Goal: Information Seeking & Learning: Learn about a topic

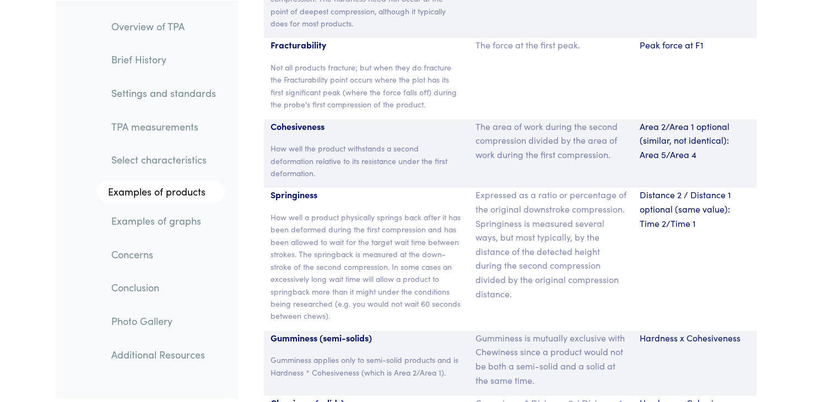
scroll to position [7283, 0]
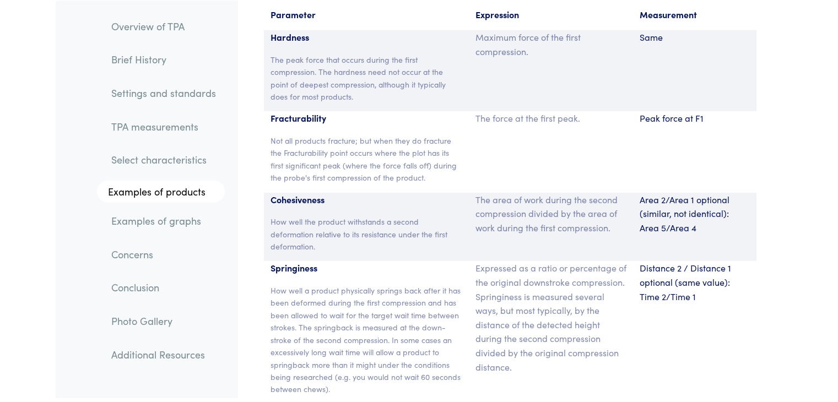
click at [137, 231] on link "Examples of graphs" at bounding box center [163, 220] width 122 height 25
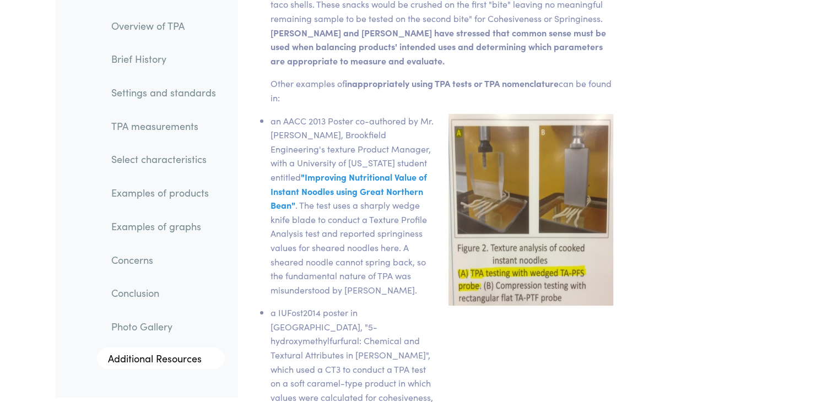
scroll to position [16702, 0]
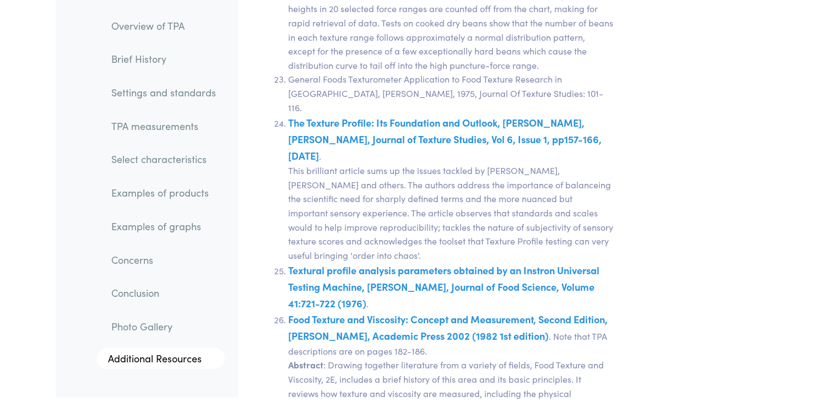
scroll to position [22184, 0]
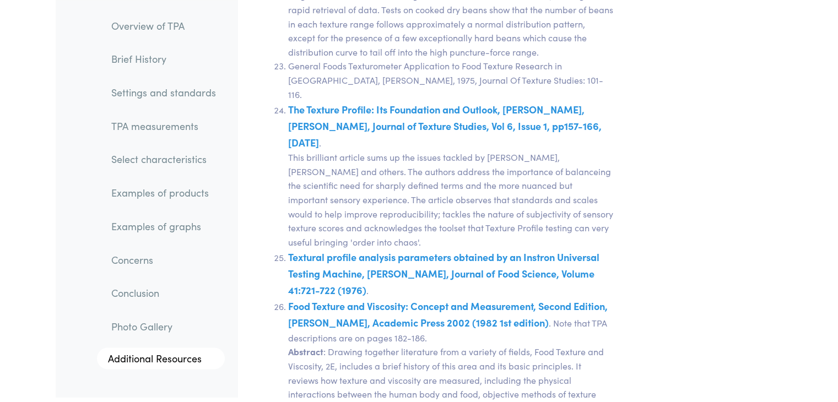
click at [149, 124] on link "TPA measurements" at bounding box center [163, 125] width 122 height 25
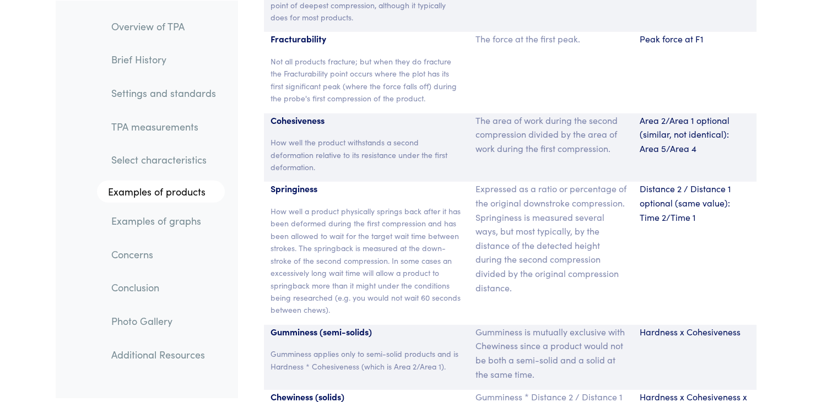
scroll to position [7362, 0]
click at [639, 182] on p "Distance 2 / Distance 1 optional (same value): Time 2/Time 1" at bounding box center [694, 203] width 110 height 42
click at [649, 186] on p "Distance 2 / Distance 1 optional (same value): Time 2/Time 1" at bounding box center [694, 203] width 110 height 42
click at [302, 182] on p "Springiness" at bounding box center [366, 189] width 192 height 14
click at [148, 219] on link "Examples of graphs" at bounding box center [163, 220] width 122 height 25
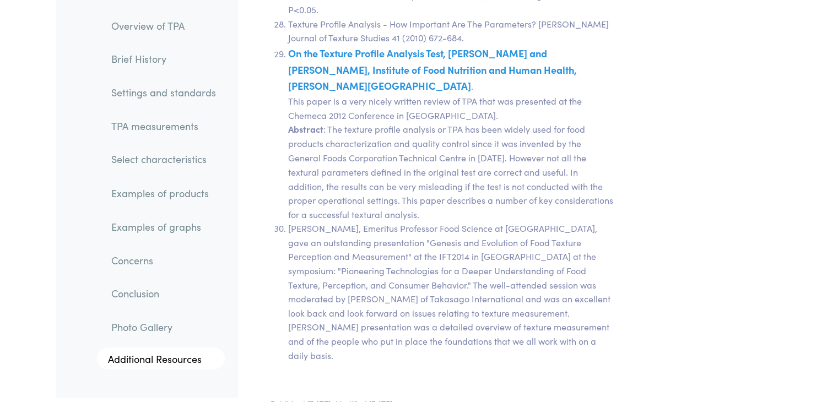
scroll to position [22505, 0]
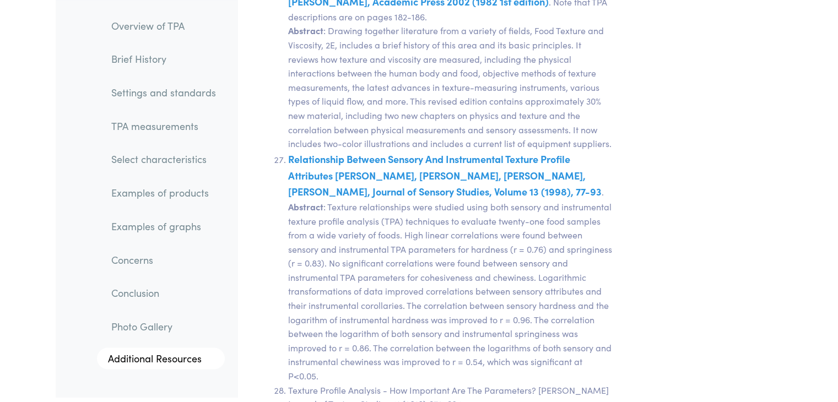
click at [148, 88] on link "Settings and standards" at bounding box center [163, 92] width 122 height 25
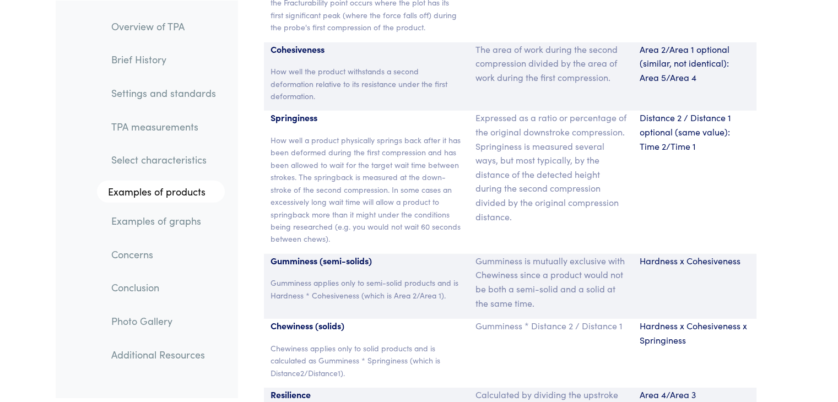
scroll to position [7435, 0]
click at [679, 111] on p "Distance 2 / Distance 1 optional (same value): Time 2/Time 1" at bounding box center [694, 131] width 110 height 42
click at [626, 169] on p "Expressed as a ratio or percentage of the original downstroke compression. Spri…" at bounding box center [550, 166] width 151 height 113
click at [289, 110] on p "Springiness" at bounding box center [366, 117] width 192 height 14
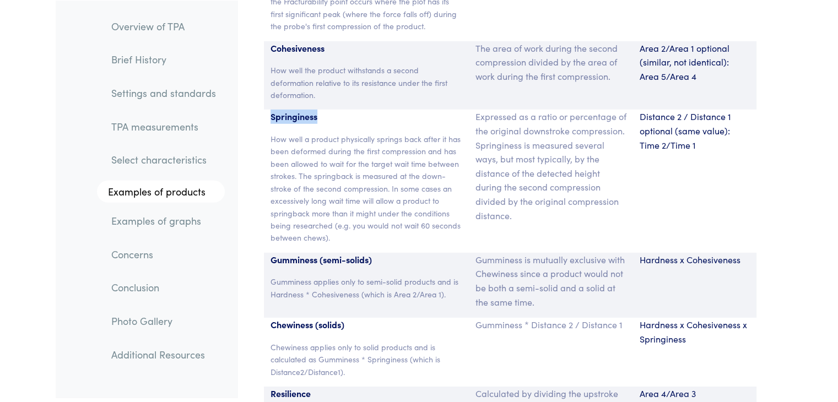
click at [289, 110] on p "Springiness" at bounding box center [366, 117] width 192 height 14
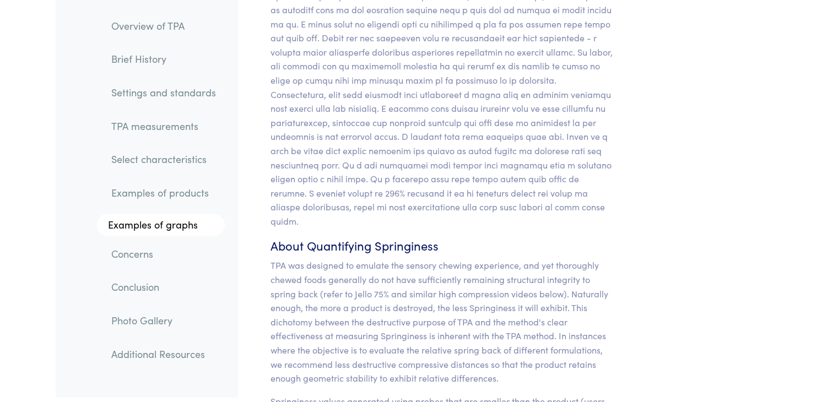
click at [330, 286] on p "TPA was designed to emulate the sensory chewing experience, and yet thoroughly …" at bounding box center [441, 321] width 343 height 127
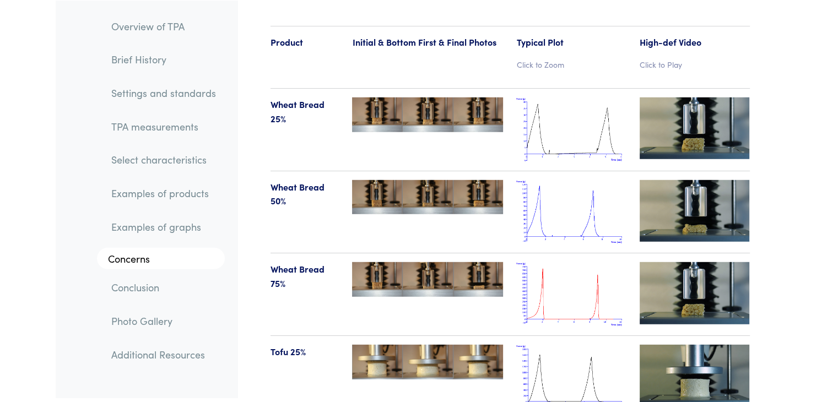
scroll to position [11447, 0]
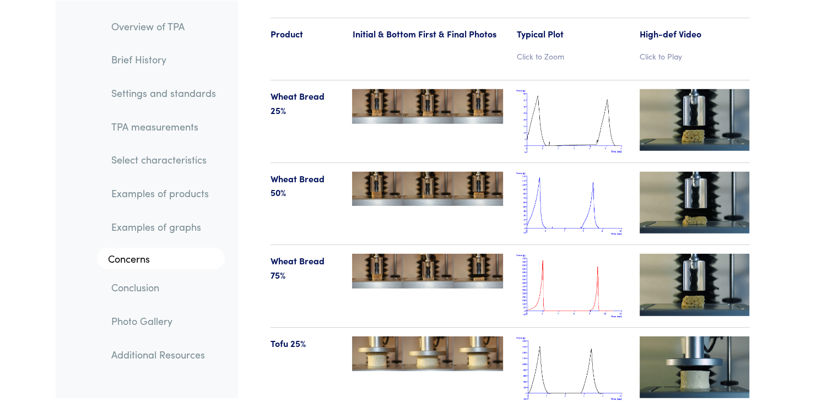
drag, startPoint x: 330, startPoint y: 286, endPoint x: 562, endPoint y: 47, distance: 333.0
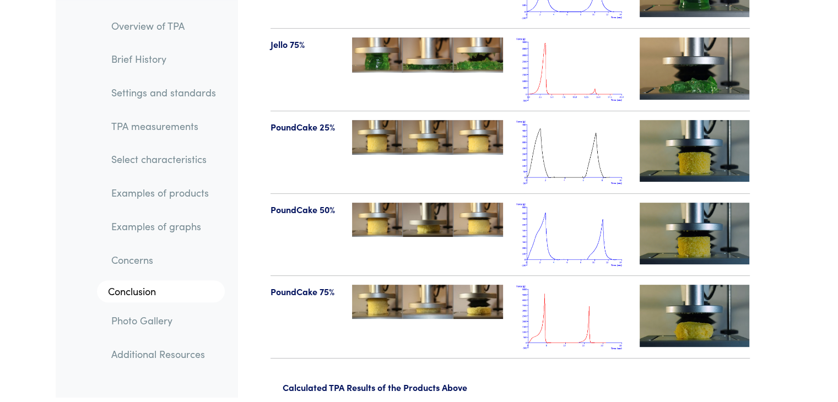
scroll to position [12900, 0]
click at [685, 205] on img at bounding box center [694, 234] width 110 height 62
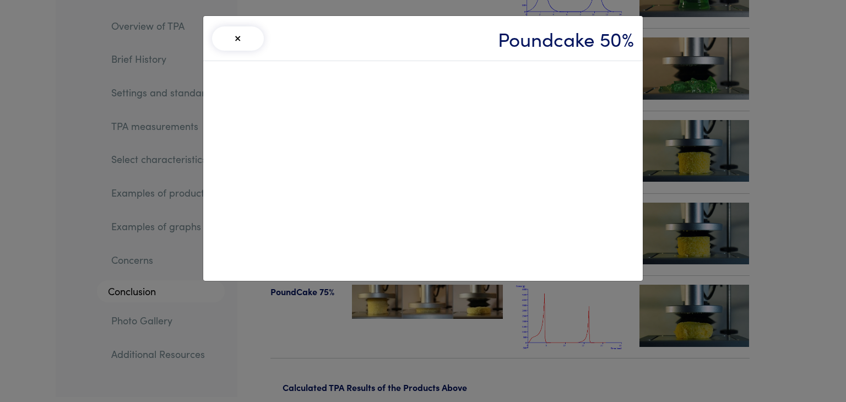
click at [718, 80] on div "× Poundcake 50%" at bounding box center [423, 201] width 846 height 402
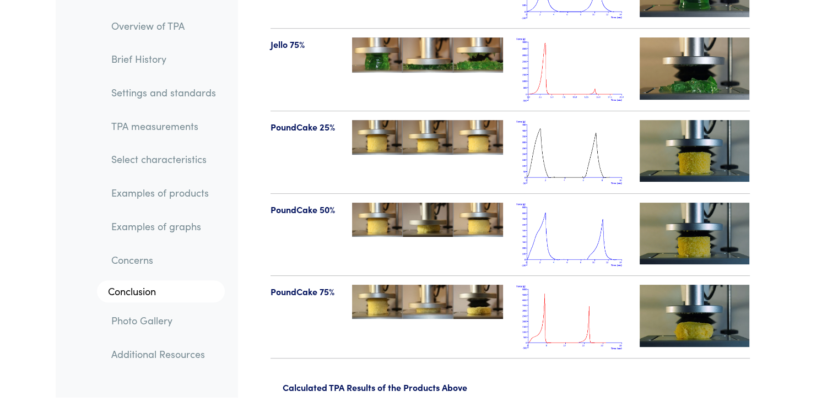
click at [290, 203] on p "PoundCake 50%" at bounding box center [304, 210] width 69 height 14
click at [322, 226] on div "PoundCake 50%" at bounding box center [305, 235] width 82 height 64
click at [413, 203] on img at bounding box center [427, 220] width 151 height 35
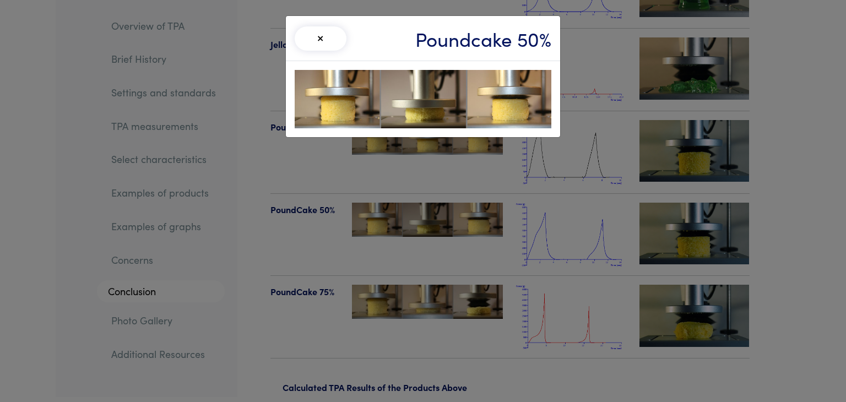
click at [600, 24] on div "× Poundcake 50%" at bounding box center [423, 201] width 846 height 402
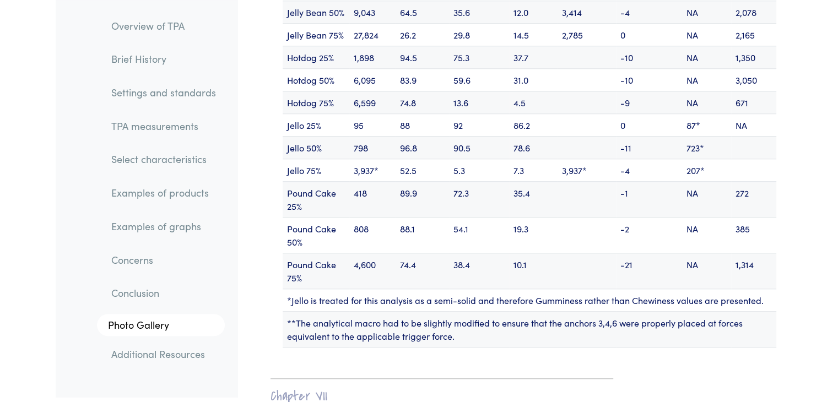
scroll to position [13619, 0]
click at [316, 253] on td "Pound Cake 75%" at bounding box center [316, 271] width 67 height 36
drag, startPoint x: 316, startPoint y: 245, endPoint x: 589, endPoint y: 200, distance: 277.4
click at [589, 200] on tbody "Hardness (g) Springiness (%) Cohesiveness (%) Resilience (%) Fracturability (g)…" at bounding box center [530, 27] width 494 height 641
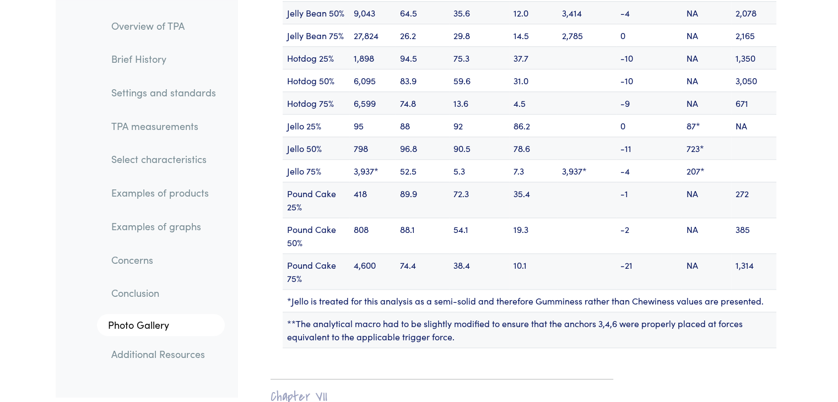
click at [595, 253] on td at bounding box center [586, 271] width 58 height 36
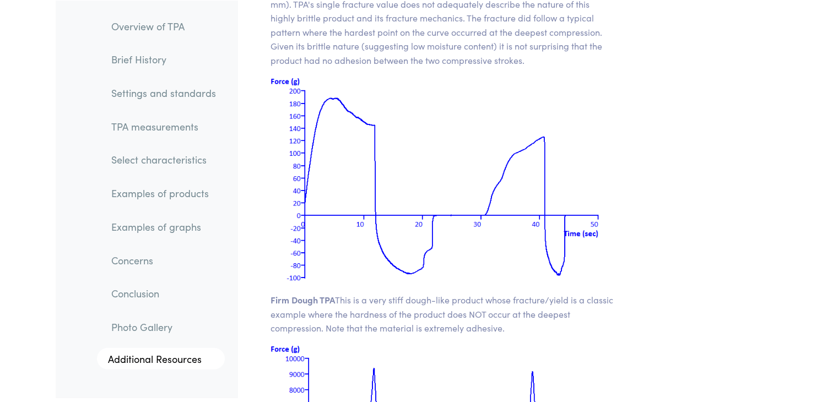
scroll to position [15258, 0]
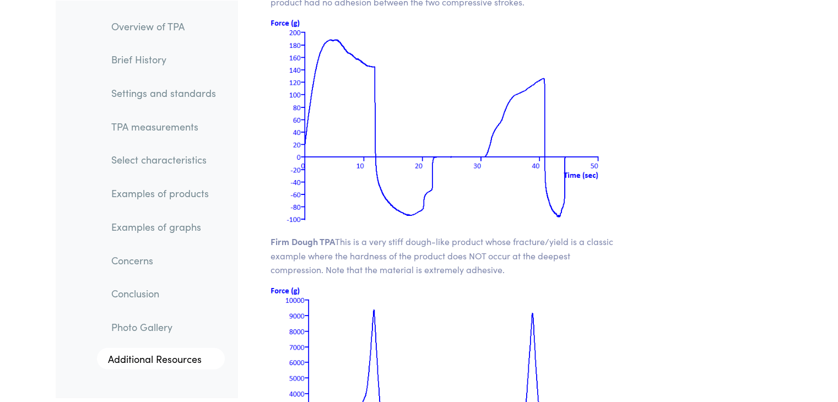
drag, startPoint x: 595, startPoint y: 251, endPoint x: 564, endPoint y: 324, distance: 80.0
click at [564, 324] on img at bounding box center [441, 389] width 343 height 206
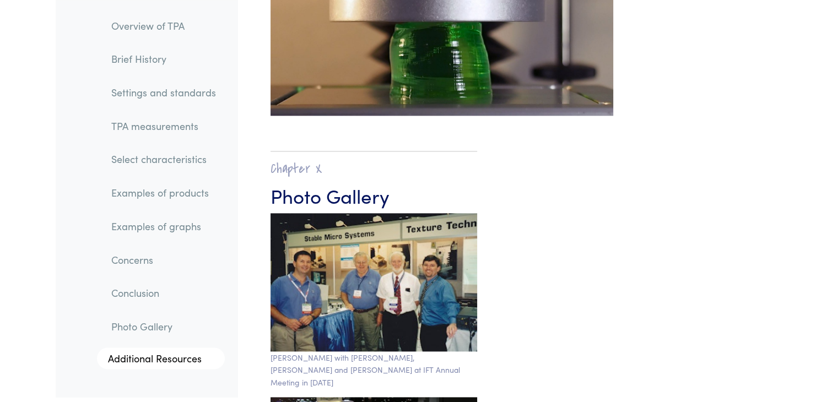
scroll to position [18020, 0]
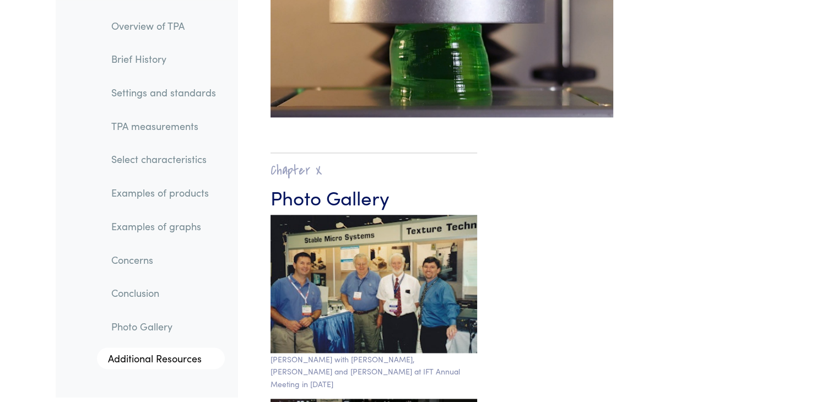
click at [187, 134] on link "TPA measurements" at bounding box center [163, 125] width 122 height 25
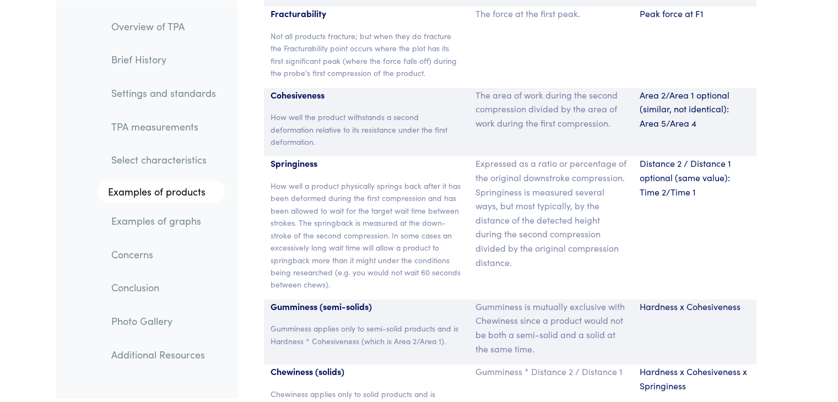
scroll to position [6904, 0]
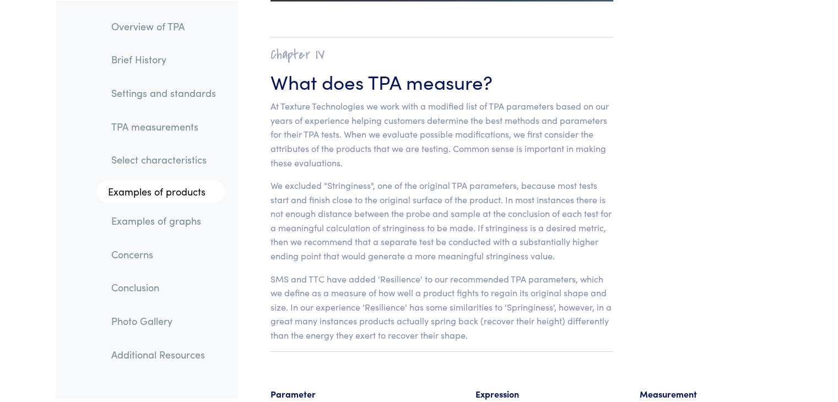
click at [175, 89] on link "Settings and standards" at bounding box center [163, 92] width 122 height 25
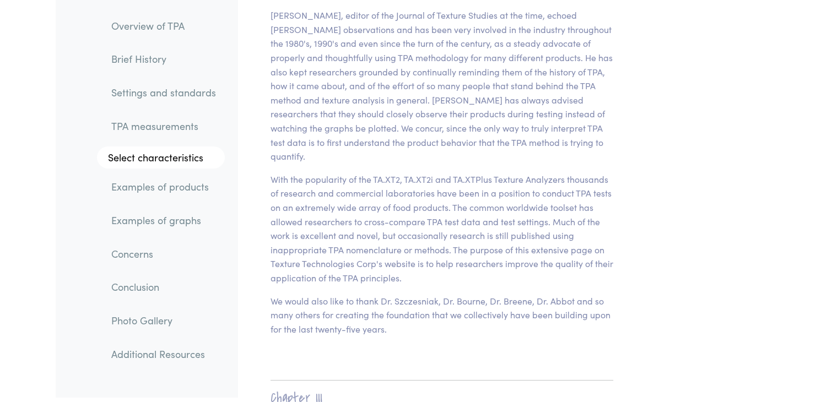
scroll to position [3886, 0]
click at [159, 187] on link "Examples of products" at bounding box center [163, 187] width 122 height 25
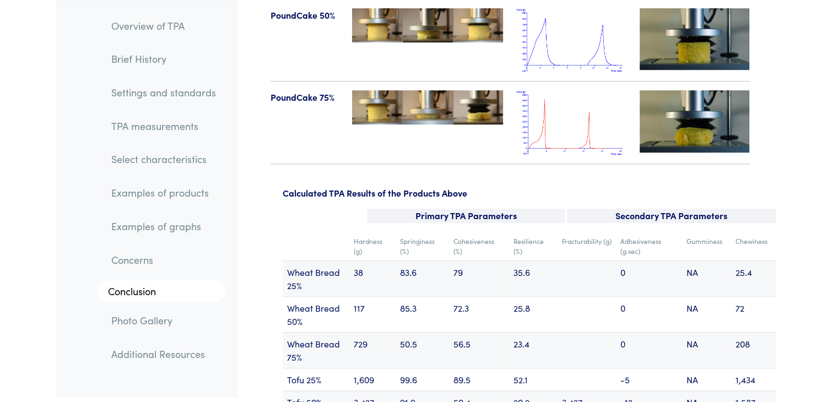
scroll to position [13095, 0]
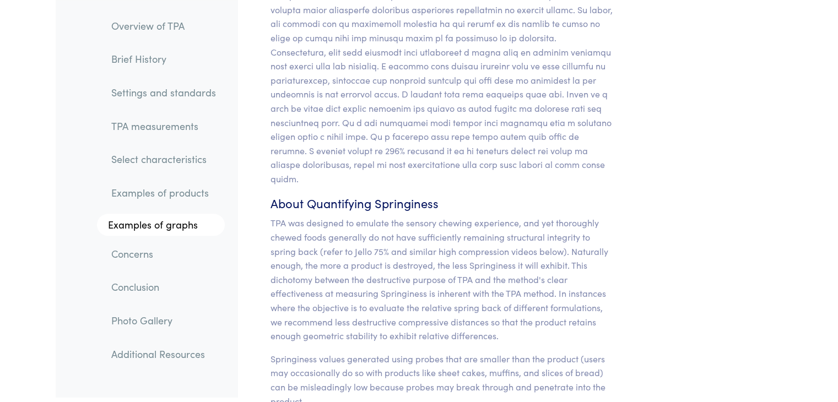
click at [351, 301] on p "TPA was designed to emulate the sensory chewing experience, and yet thoroughly …" at bounding box center [441, 279] width 343 height 127
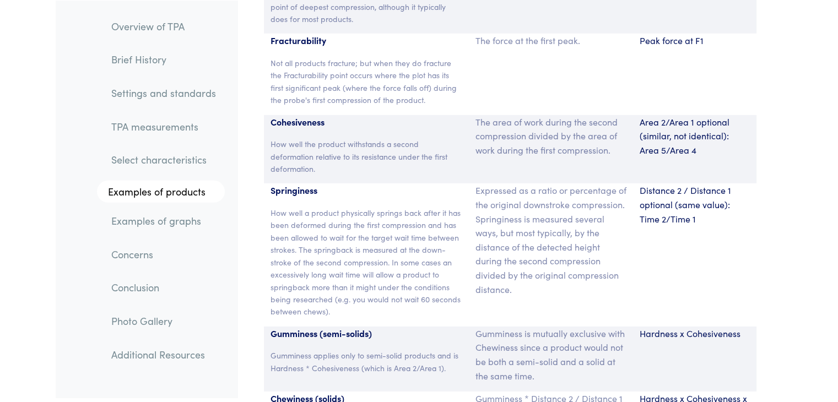
scroll to position [7360, 0]
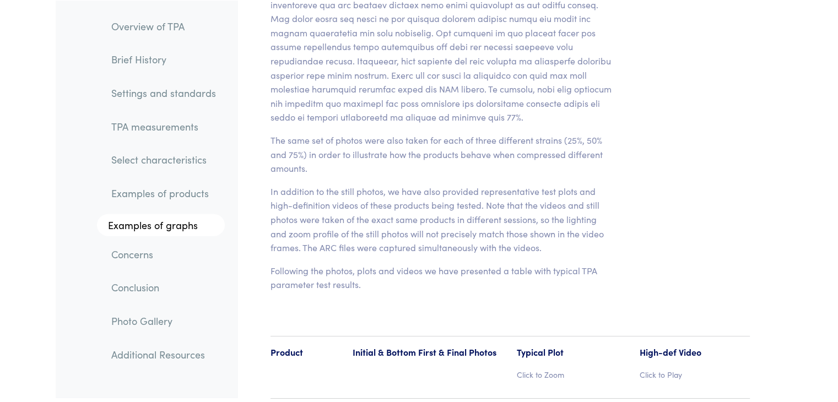
scroll to position [11129, 0]
